Goal: Task Accomplishment & Management: Manage account settings

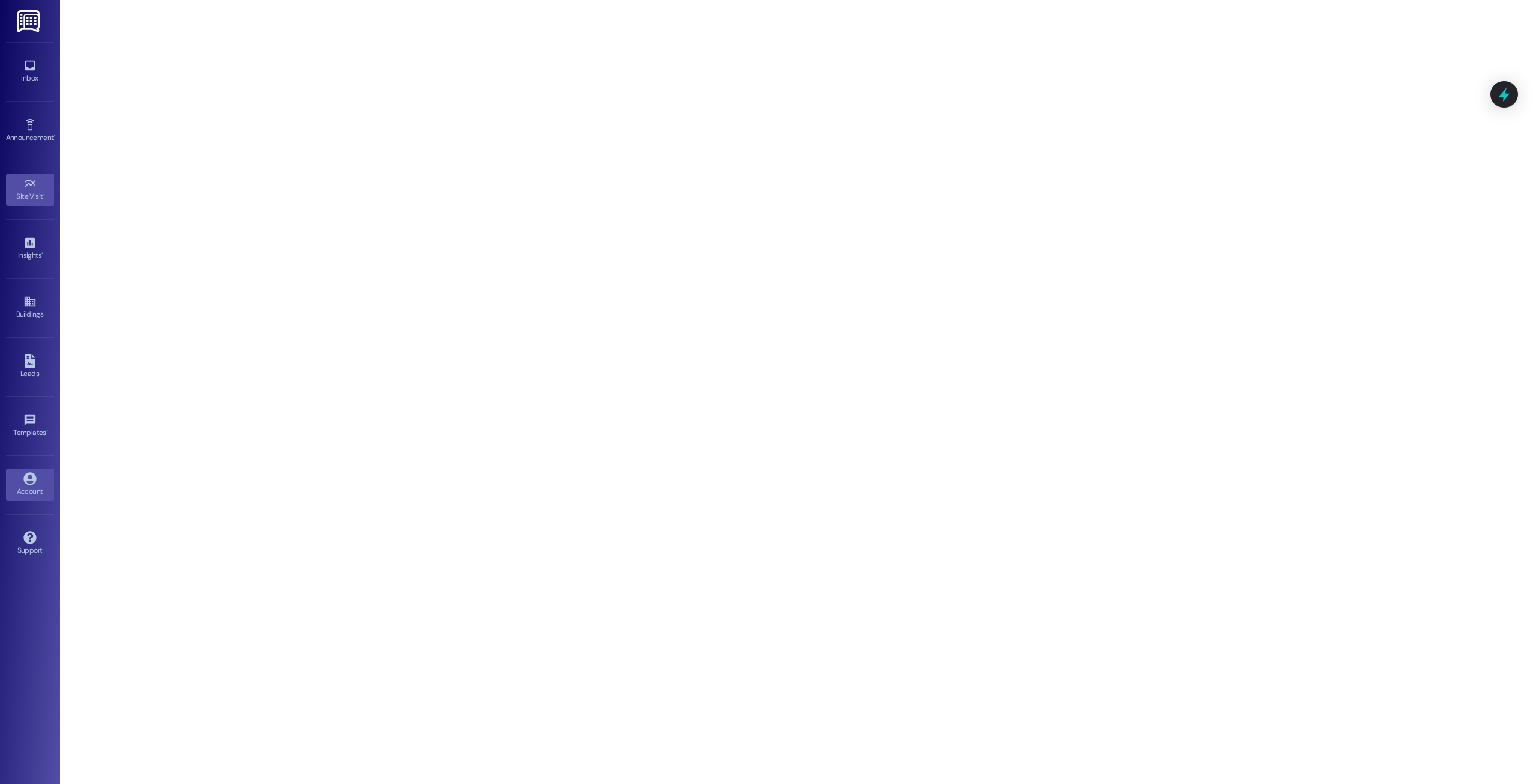
click at [31, 468] on link "Account" at bounding box center [30, 484] width 48 height 32
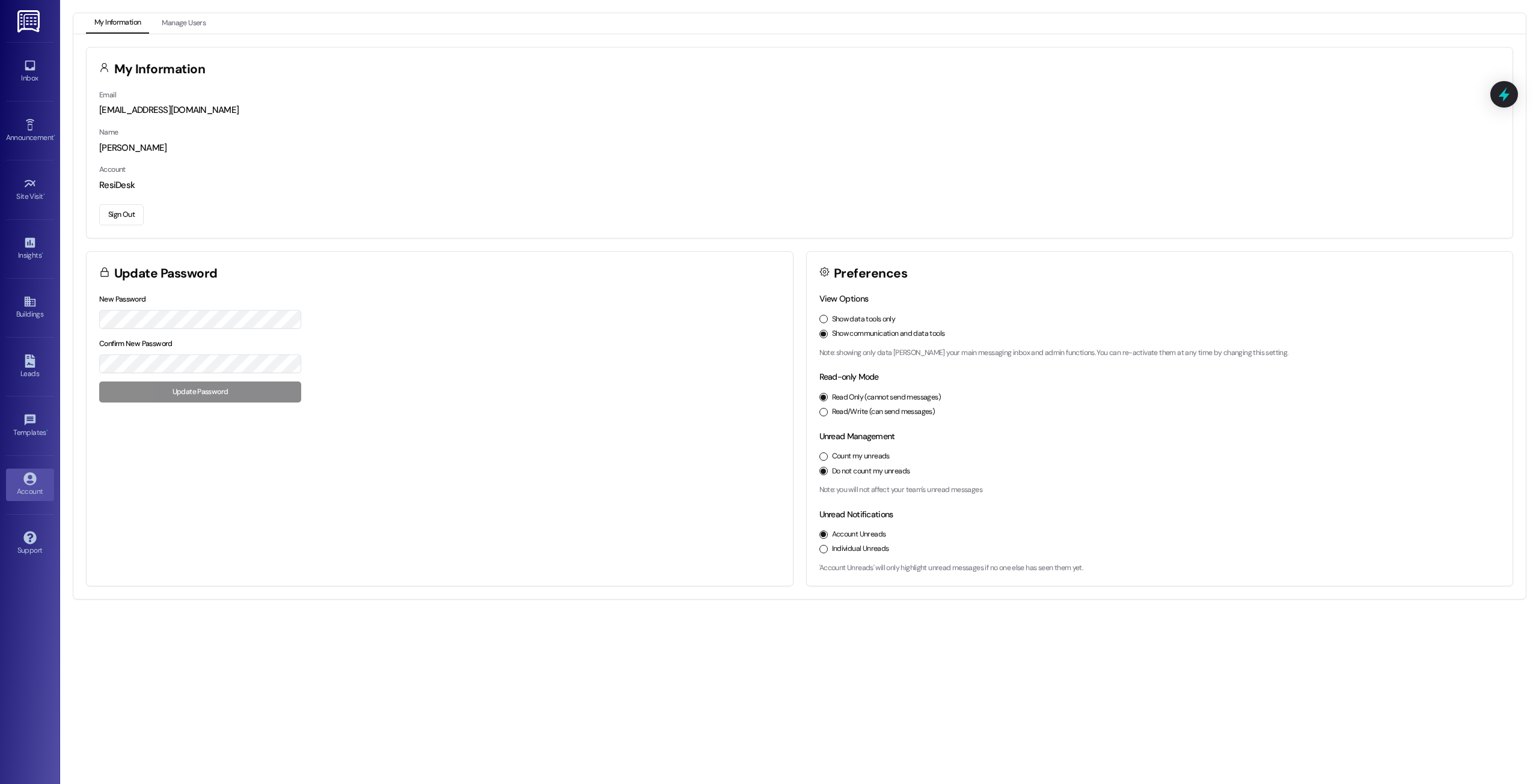
click at [123, 203] on div "Sign Out" at bounding box center [799, 213] width 1400 height 25
click at [119, 212] on button "Sign Out" at bounding box center [121, 214] width 45 height 21
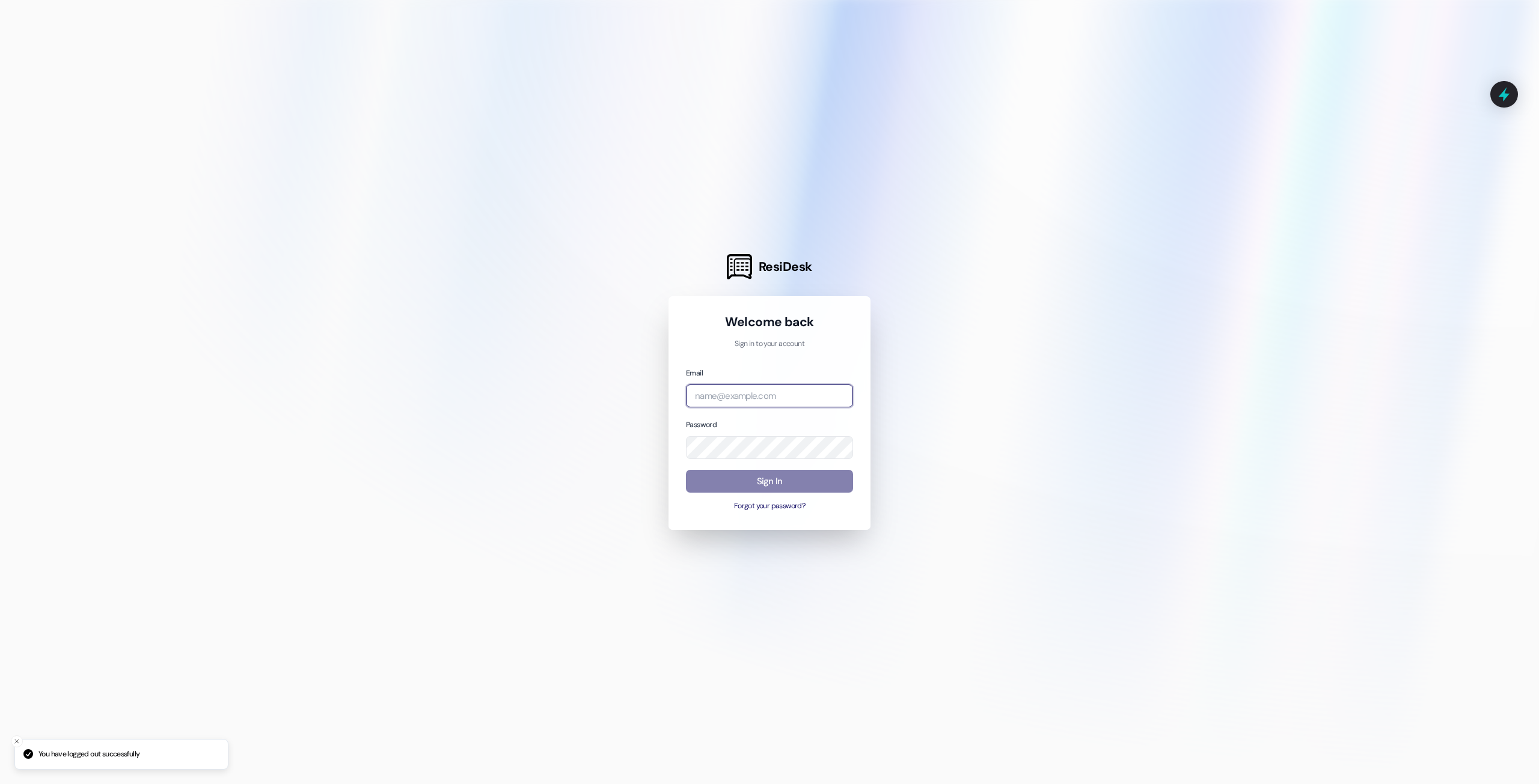
click at [757, 393] on input "email" at bounding box center [769, 396] width 167 height 23
click at [0, 784] on com-1password-button at bounding box center [0, 784] width 0 height 0
type input "a"
click at [757, 378] on div "Email" at bounding box center [769, 387] width 167 height 42
click at [751, 385] on input "email" at bounding box center [769, 396] width 167 height 23
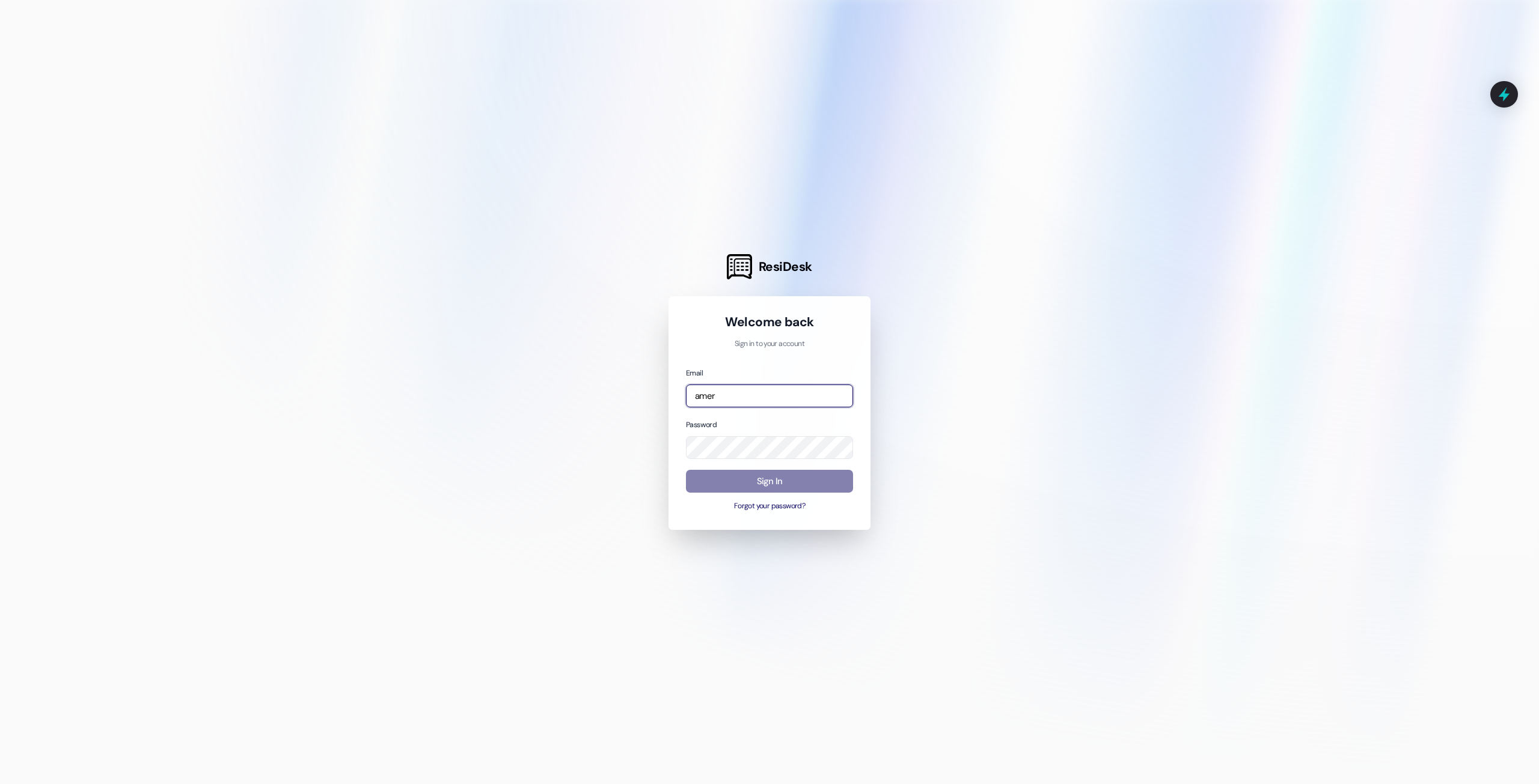
type input "[EMAIL_ADDRESS][DOMAIN_NAME]"
